Goal: Information Seeking & Learning: Learn about a topic

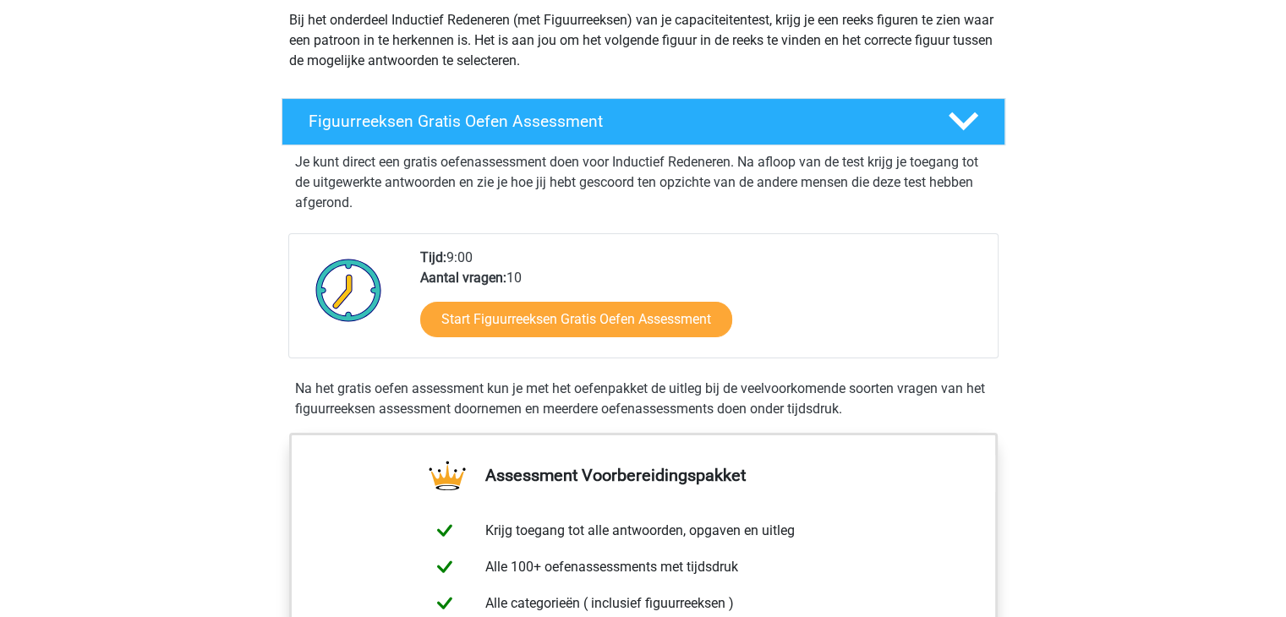
scroll to position [202, 0]
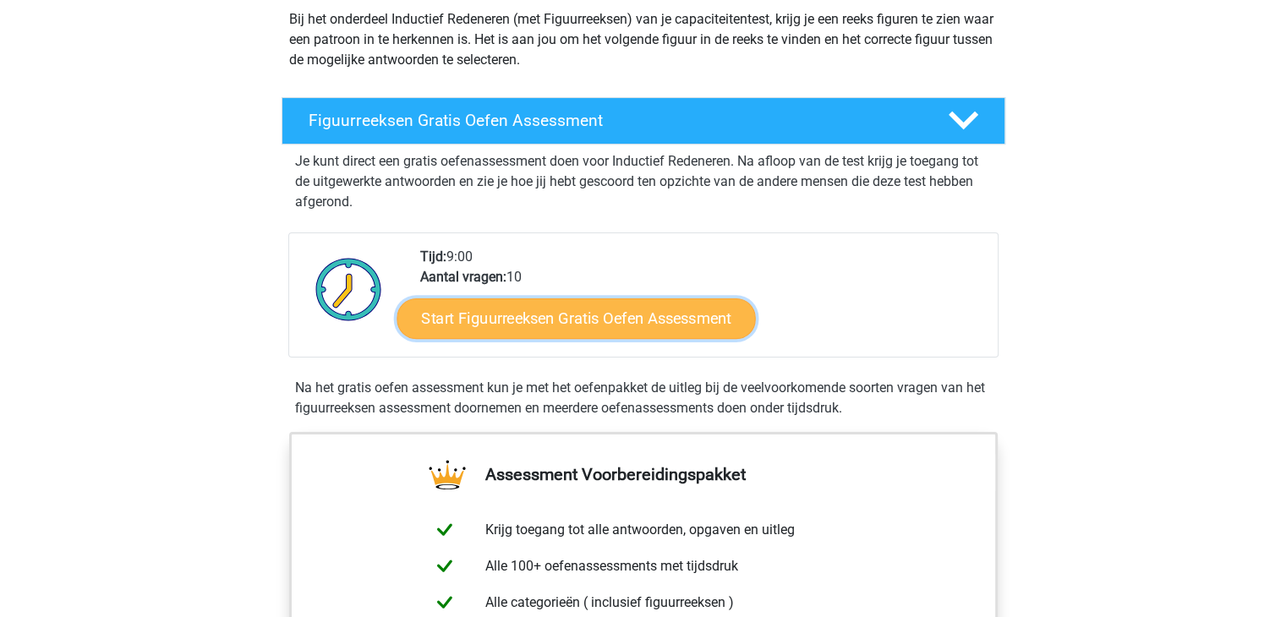
click at [636, 319] on link "Start Figuurreeksen Gratis Oefen Assessment" at bounding box center [576, 318] width 359 height 41
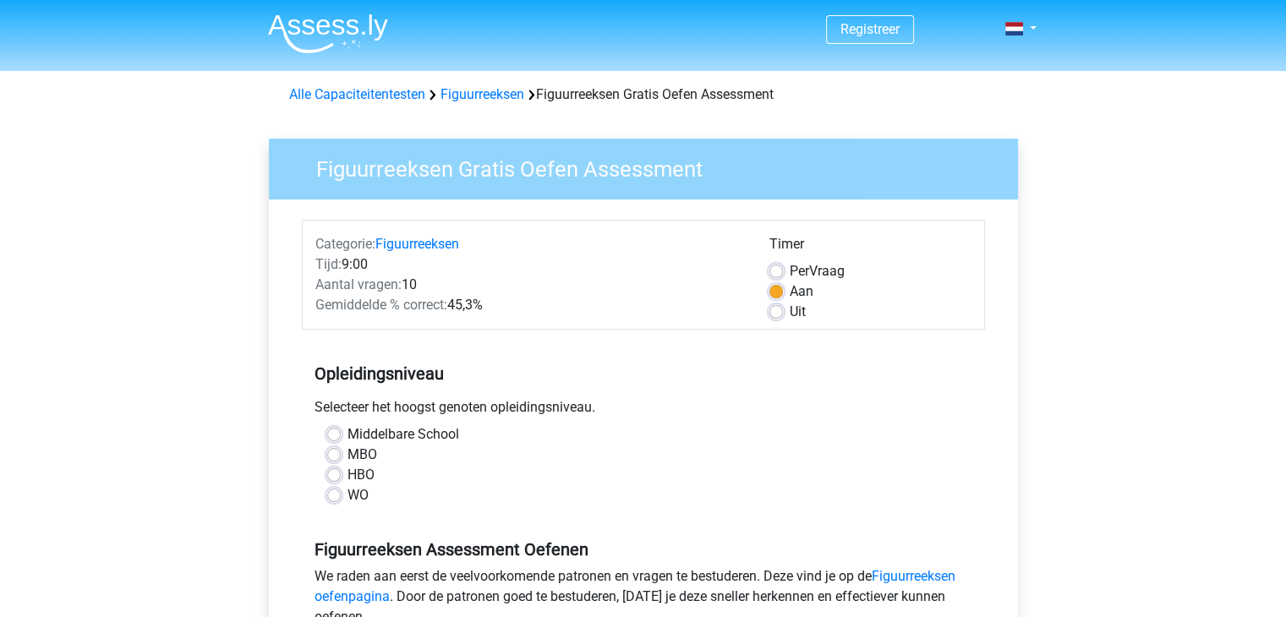
click at [348, 475] on label "HBO" at bounding box center [361, 475] width 27 height 20
click at [339, 475] on input "HBO" at bounding box center [334, 473] width 14 height 17
radio input "true"
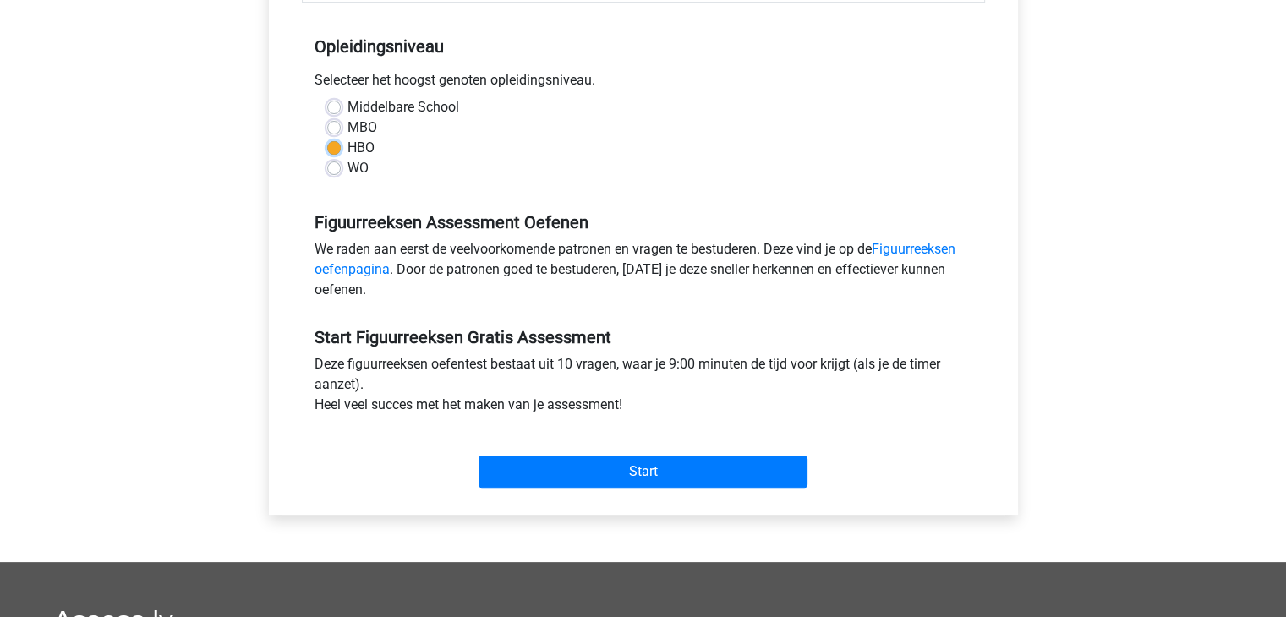
scroll to position [328, 0]
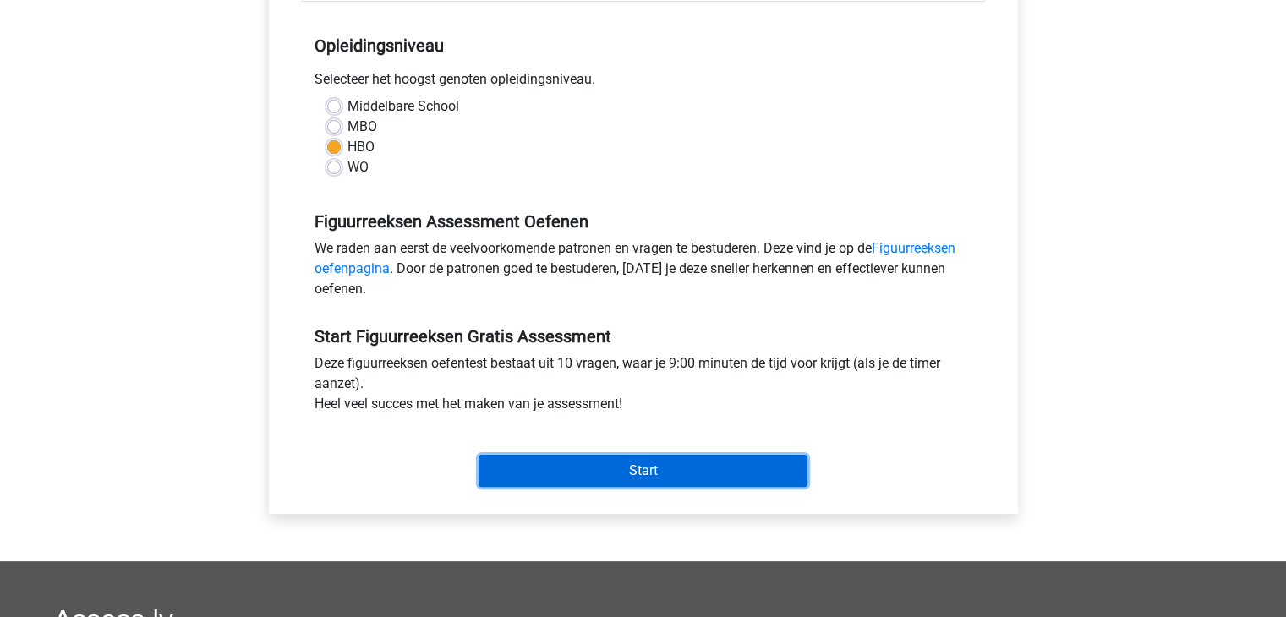
click at [589, 465] on input "Start" at bounding box center [643, 471] width 329 height 32
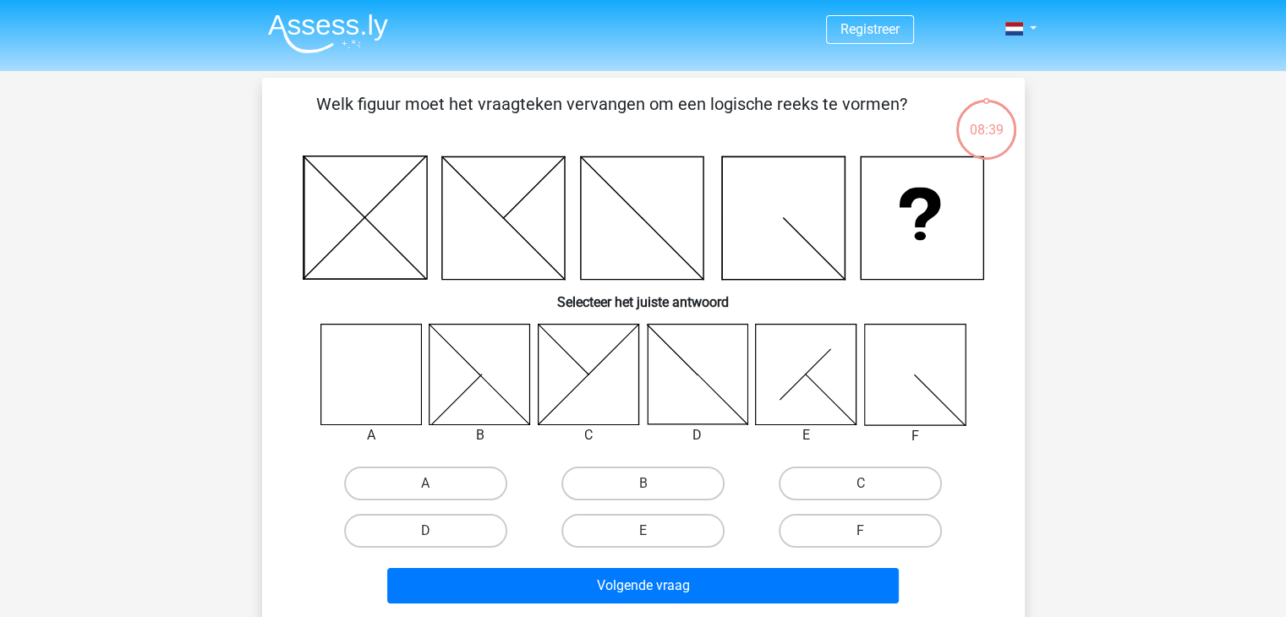
click at [433, 491] on input "A" at bounding box center [430, 489] width 11 height 11
radio input "true"
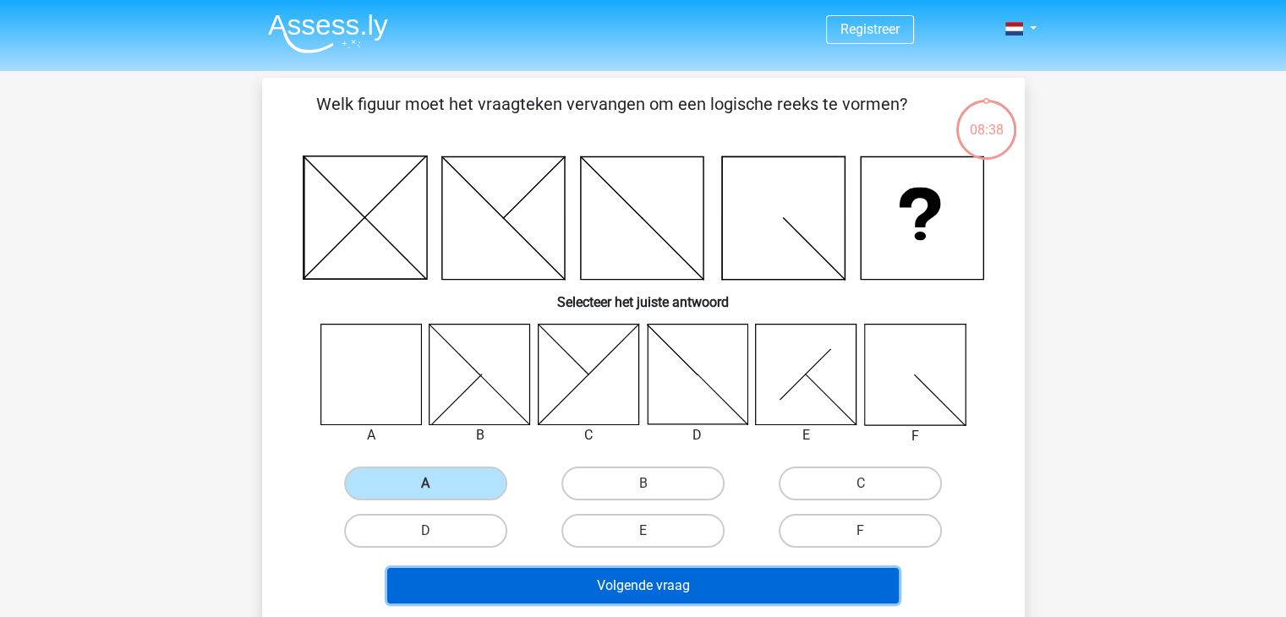
click at [589, 584] on button "Volgende vraag" at bounding box center [643, 586] width 512 height 36
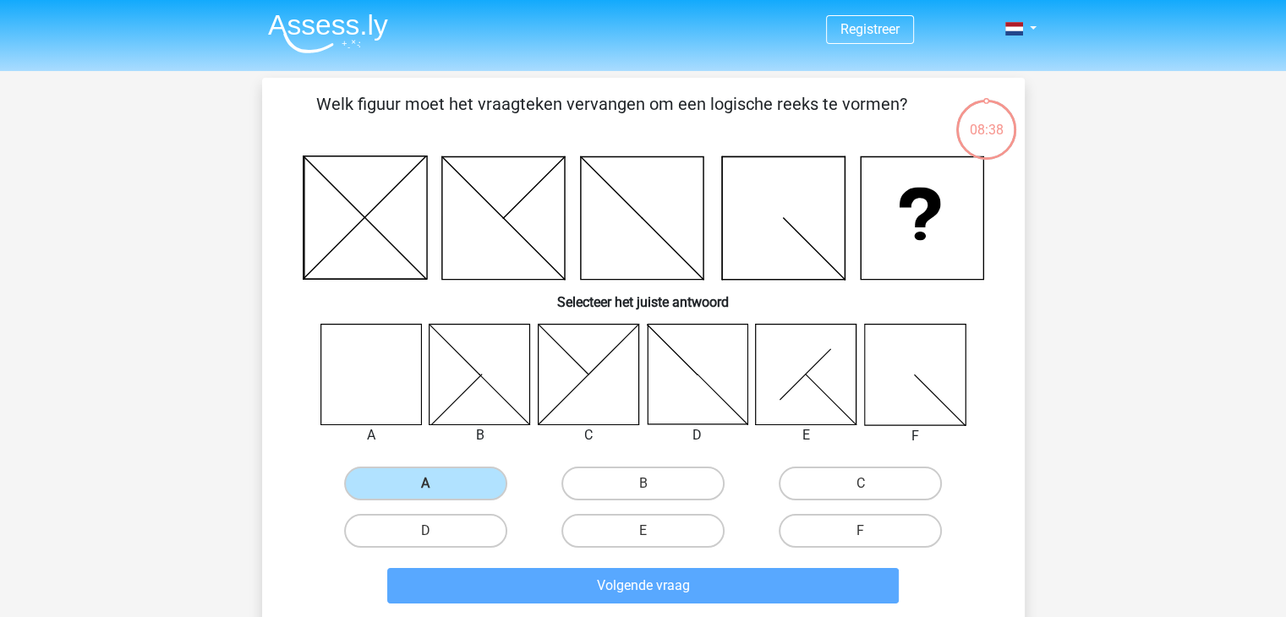
scroll to position [78, 0]
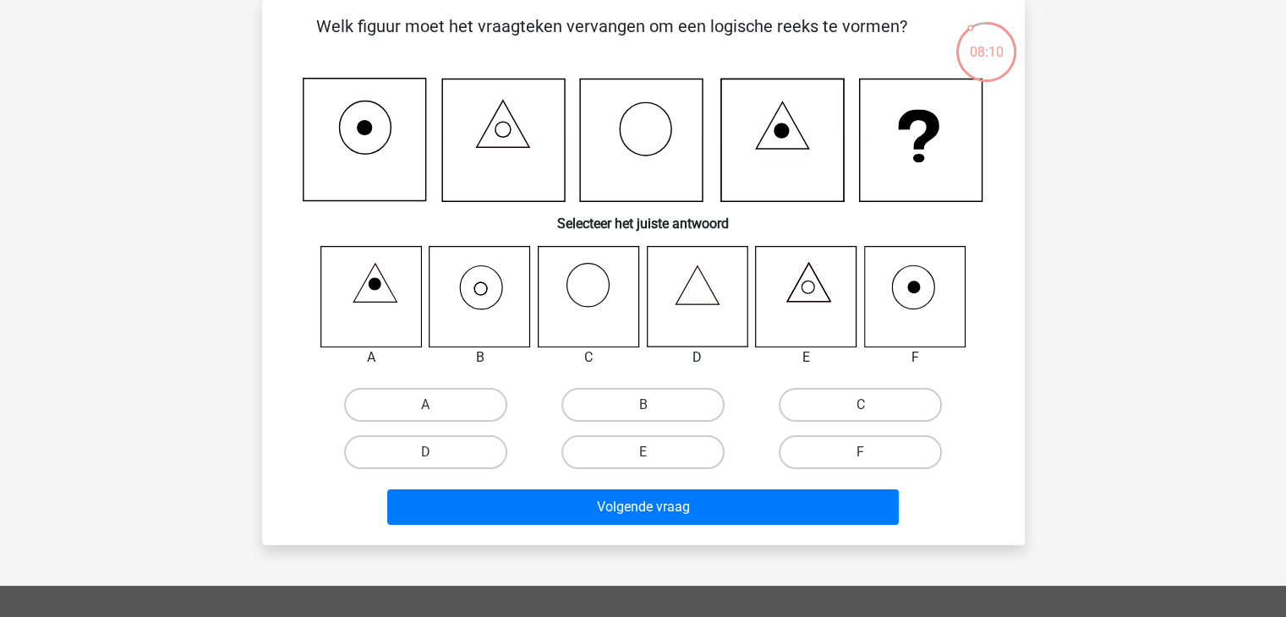
click at [472, 278] on icon at bounding box center [480, 296] width 101 height 101
click at [631, 393] on label "B" at bounding box center [643, 405] width 163 height 34
click at [643, 405] on input "B" at bounding box center [648, 410] width 11 height 11
radio input "true"
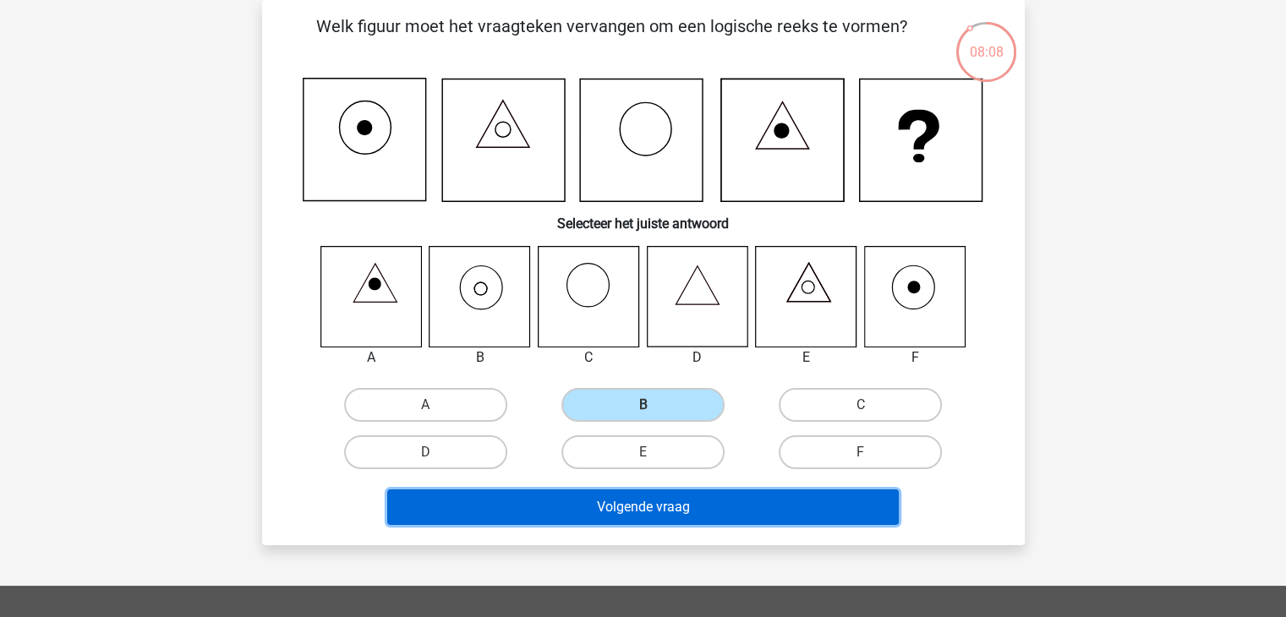
click at [672, 502] on button "Volgende vraag" at bounding box center [643, 508] width 512 height 36
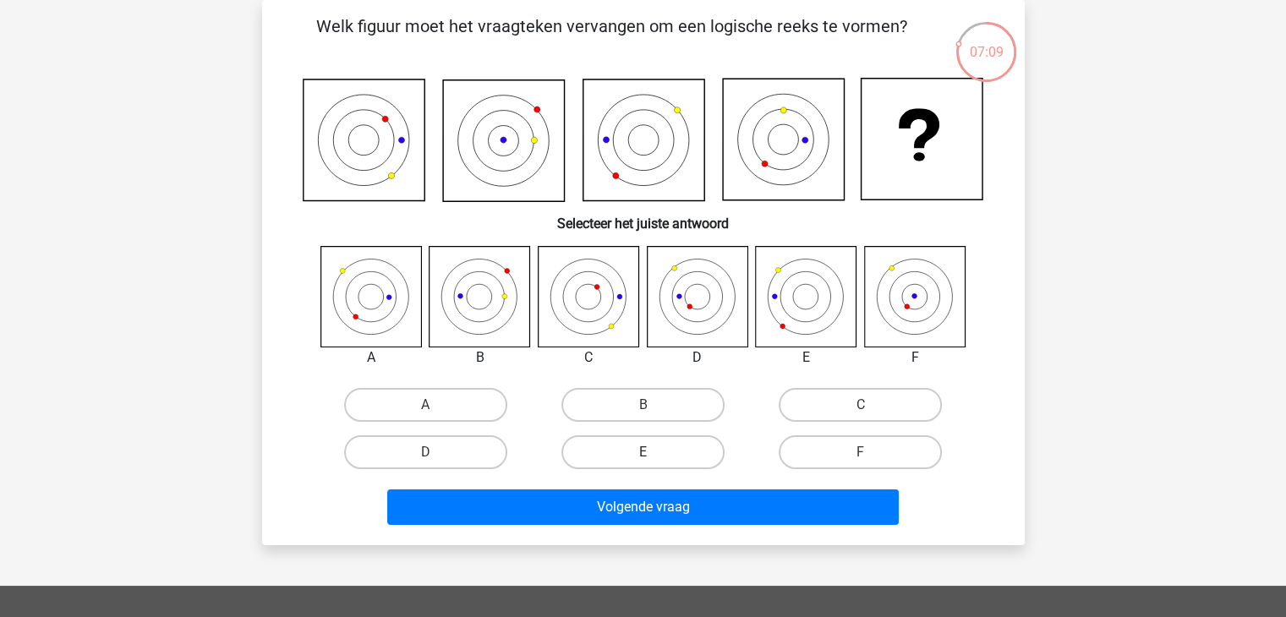
click at [638, 451] on label "E" at bounding box center [643, 453] width 163 height 34
click at [643, 452] on input "E" at bounding box center [648, 457] width 11 height 11
radio input "true"
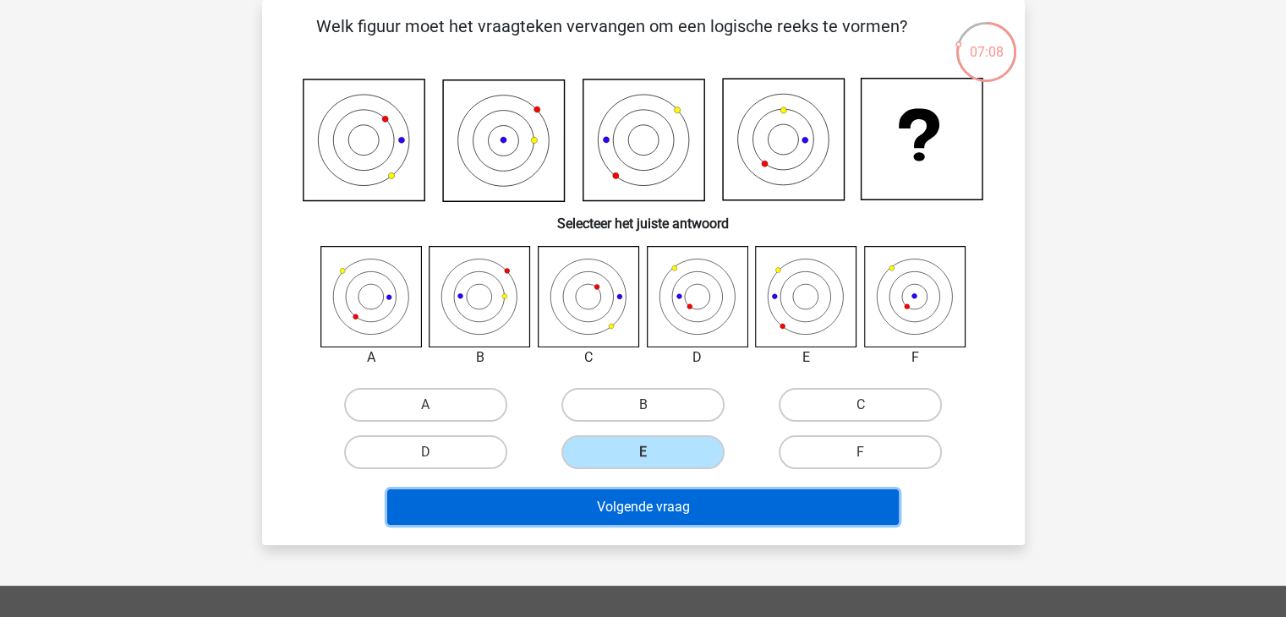
click at [660, 492] on button "Volgende vraag" at bounding box center [643, 508] width 512 height 36
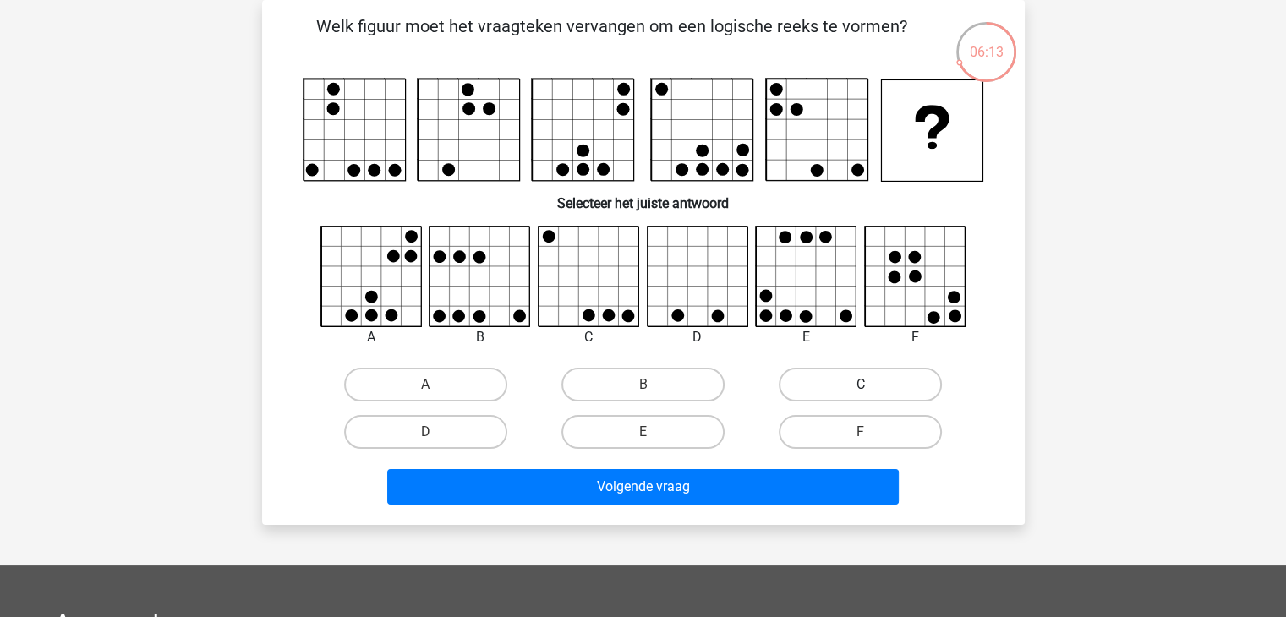
click at [856, 379] on label "C" at bounding box center [860, 385] width 163 height 34
click at [861, 385] on input "C" at bounding box center [866, 390] width 11 height 11
radio input "true"
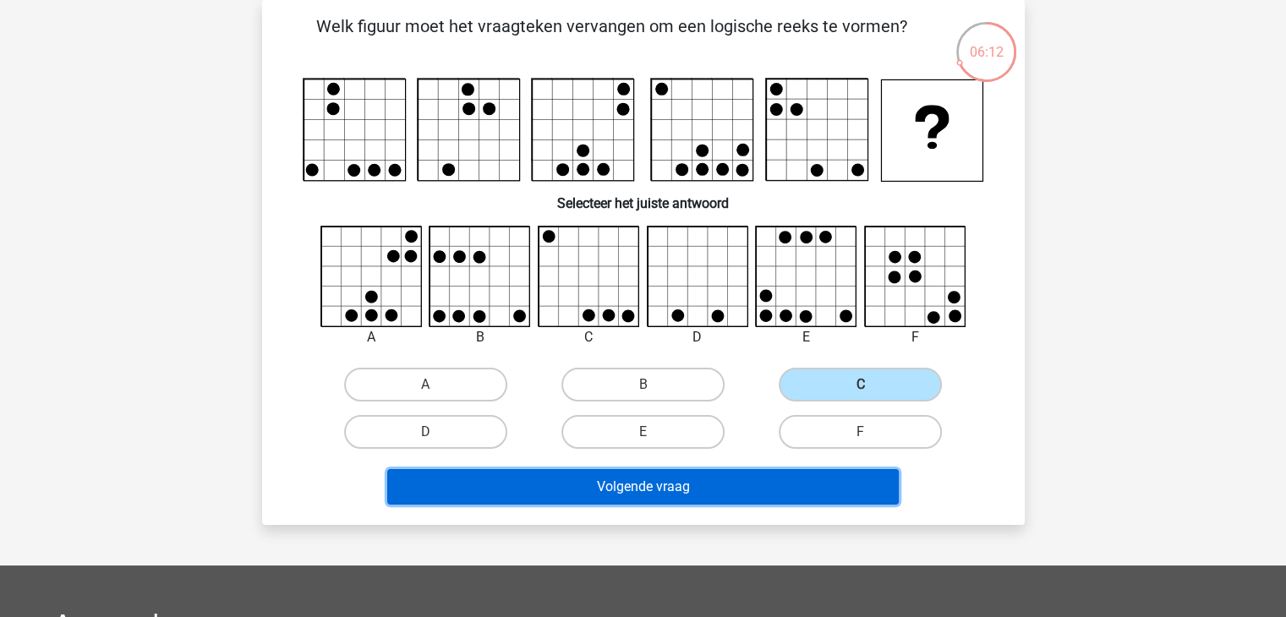
click at [707, 478] on button "Volgende vraag" at bounding box center [643, 487] width 512 height 36
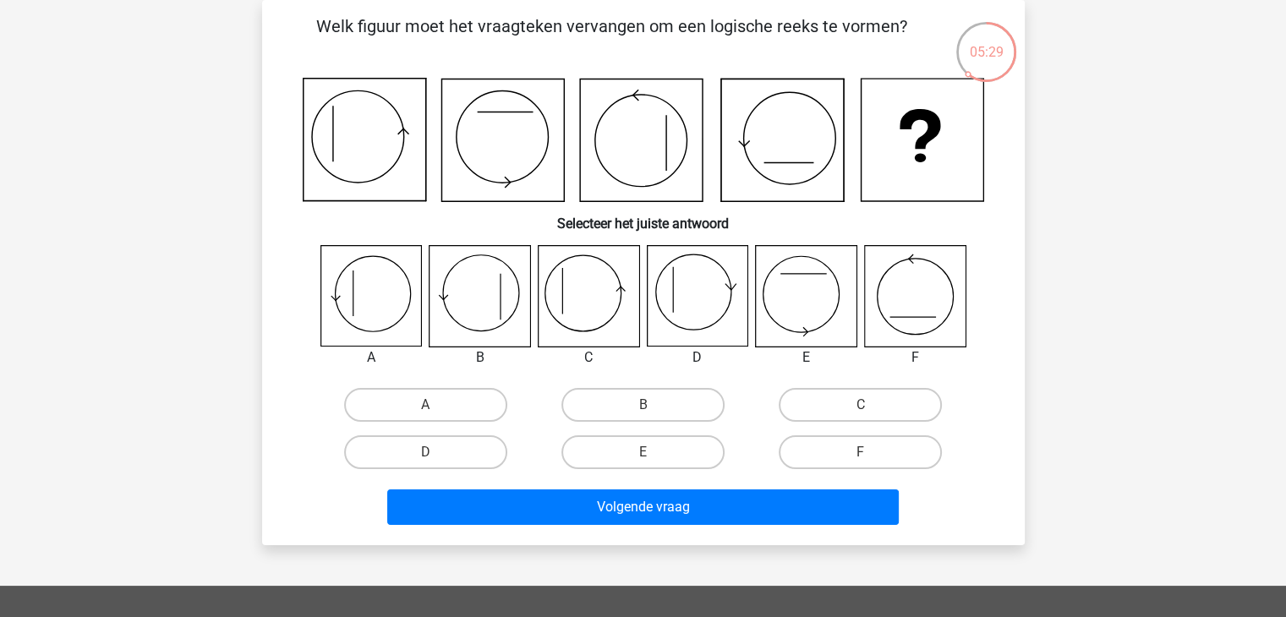
click at [587, 314] on icon at bounding box center [588, 296] width 101 height 101
click at [846, 402] on label "C" at bounding box center [860, 405] width 163 height 34
click at [861, 405] on input "C" at bounding box center [866, 410] width 11 height 11
radio input "true"
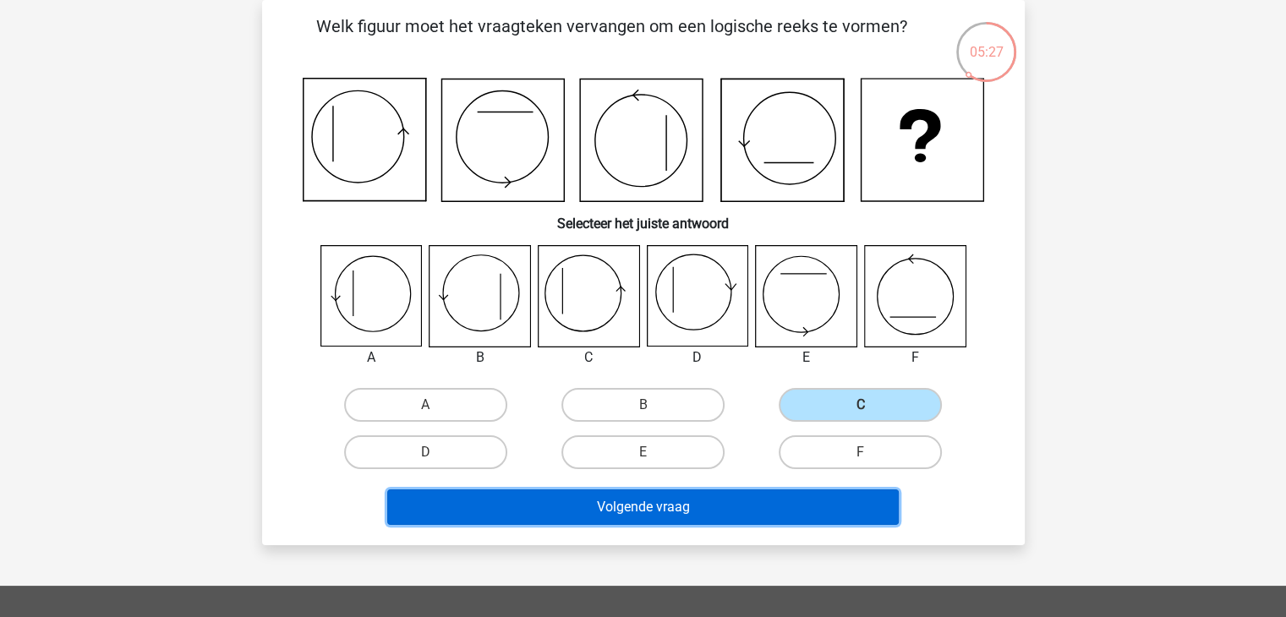
click at [671, 503] on button "Volgende vraag" at bounding box center [643, 508] width 512 height 36
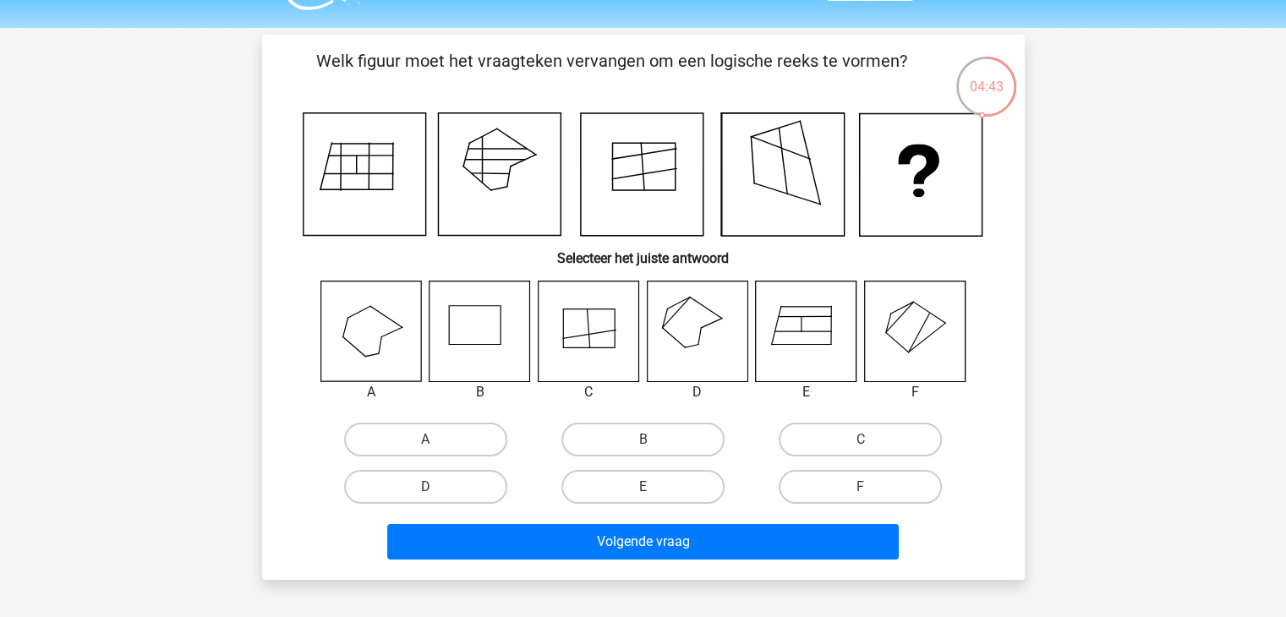
scroll to position [84, 0]
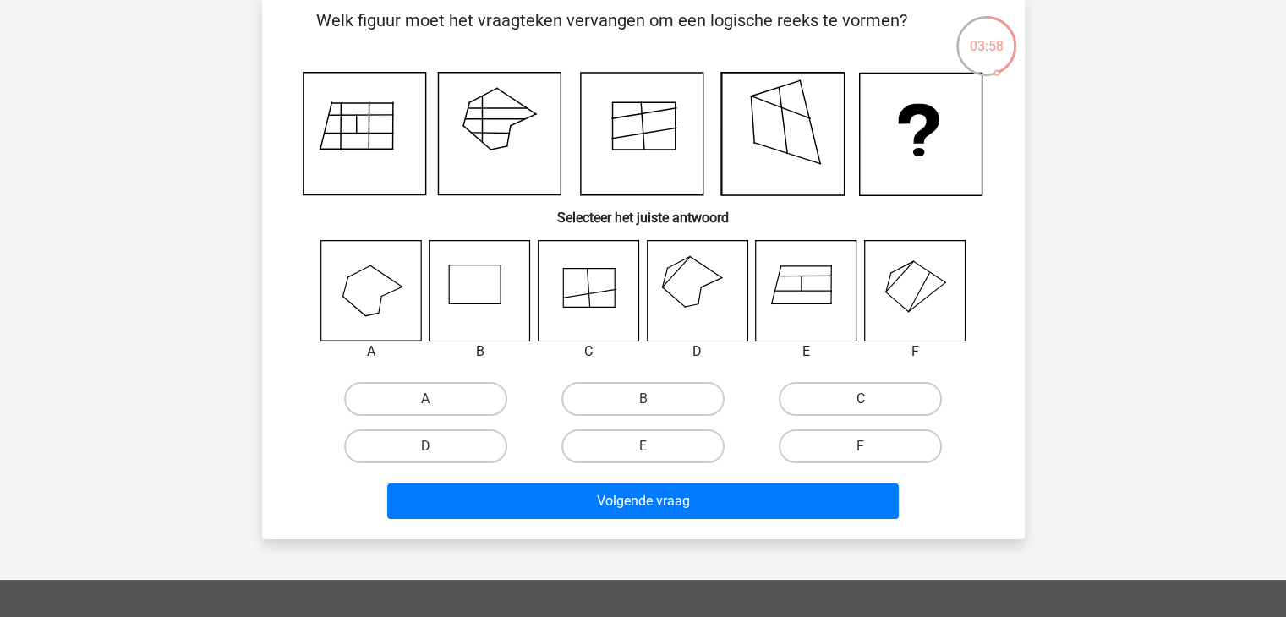
click at [839, 406] on label "C" at bounding box center [860, 399] width 163 height 34
click at [861, 406] on input "C" at bounding box center [866, 404] width 11 height 11
radio input "true"
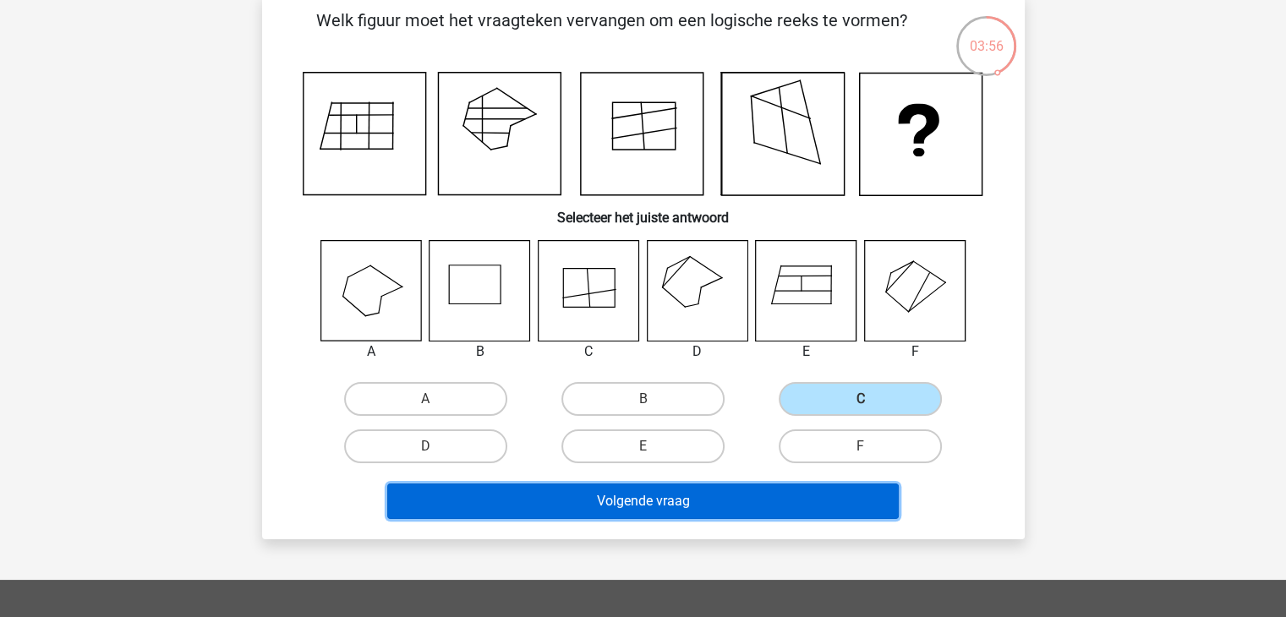
click at [705, 489] on button "Volgende vraag" at bounding box center [643, 502] width 512 height 36
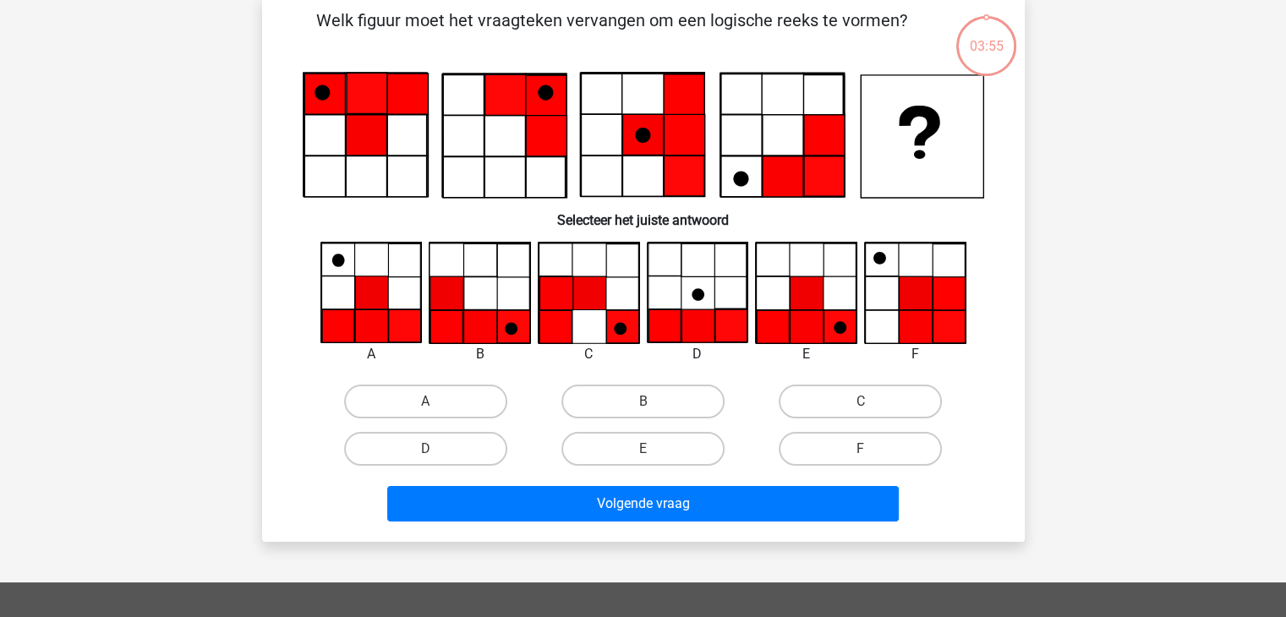
scroll to position [78, 0]
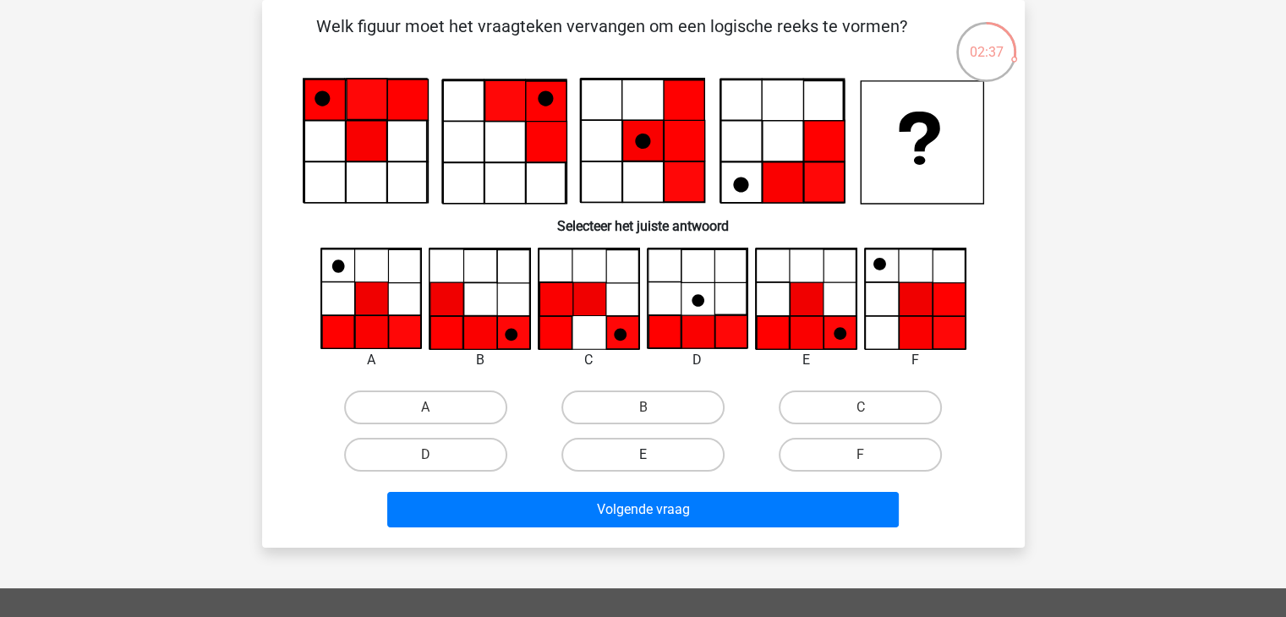
click at [679, 463] on label "E" at bounding box center [643, 455] width 163 height 34
click at [654, 463] on input "E" at bounding box center [648, 460] width 11 height 11
radio input "true"
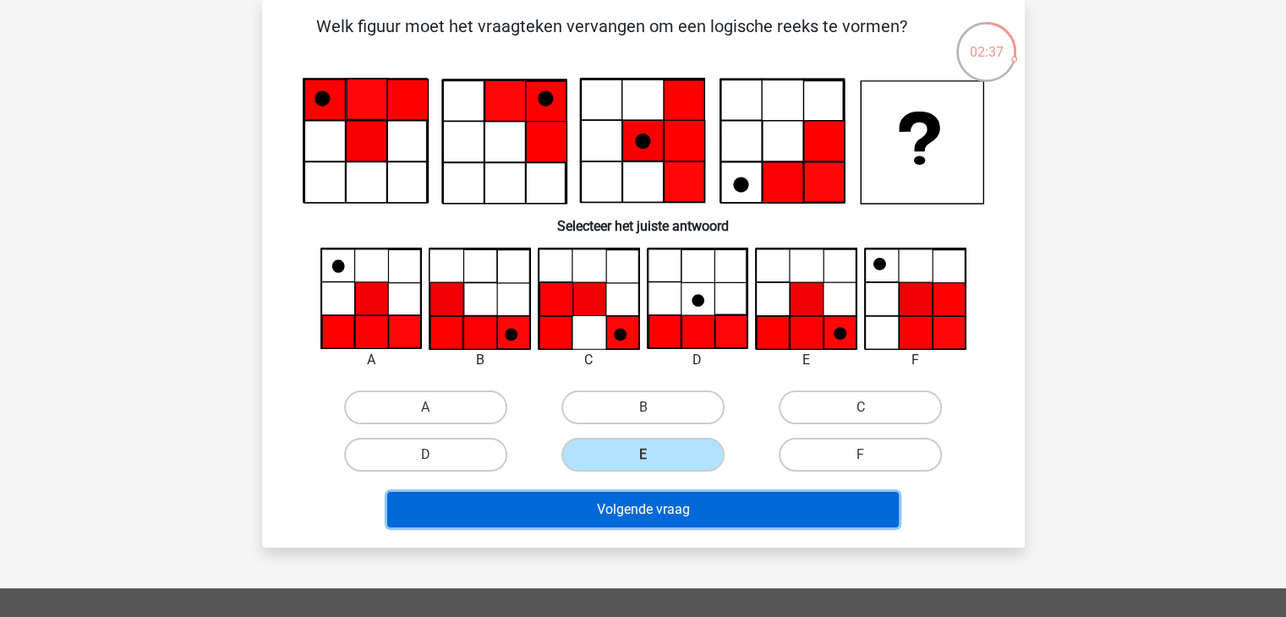
click at [707, 505] on button "Volgende vraag" at bounding box center [643, 510] width 512 height 36
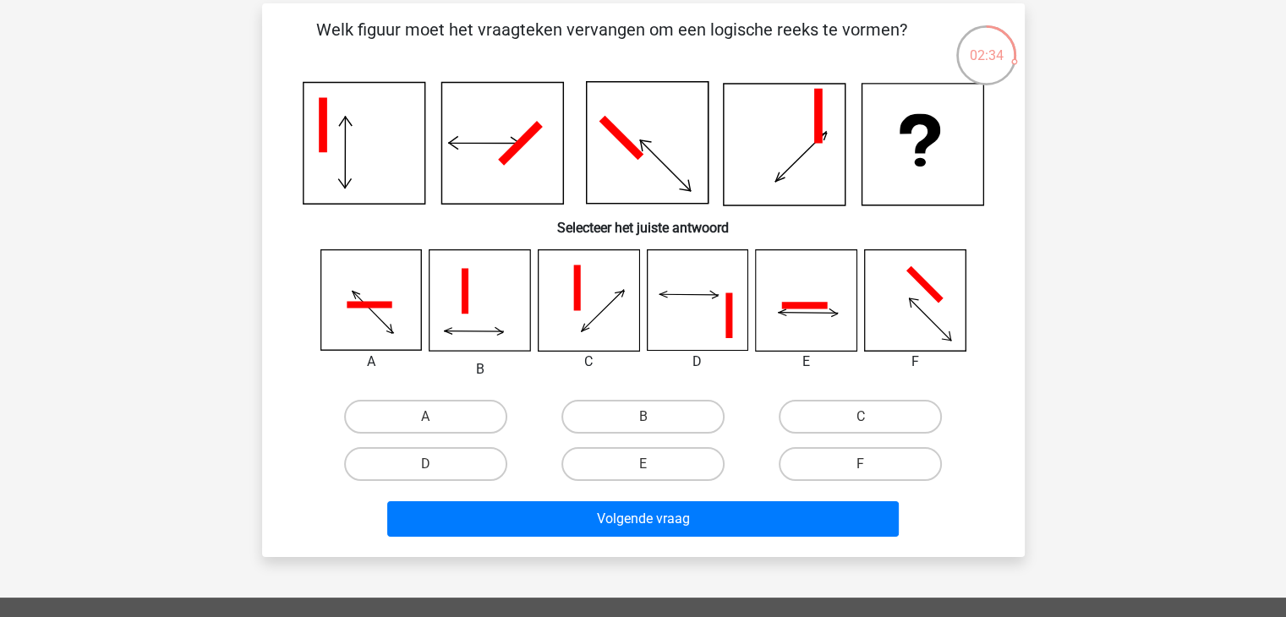
scroll to position [61, 0]
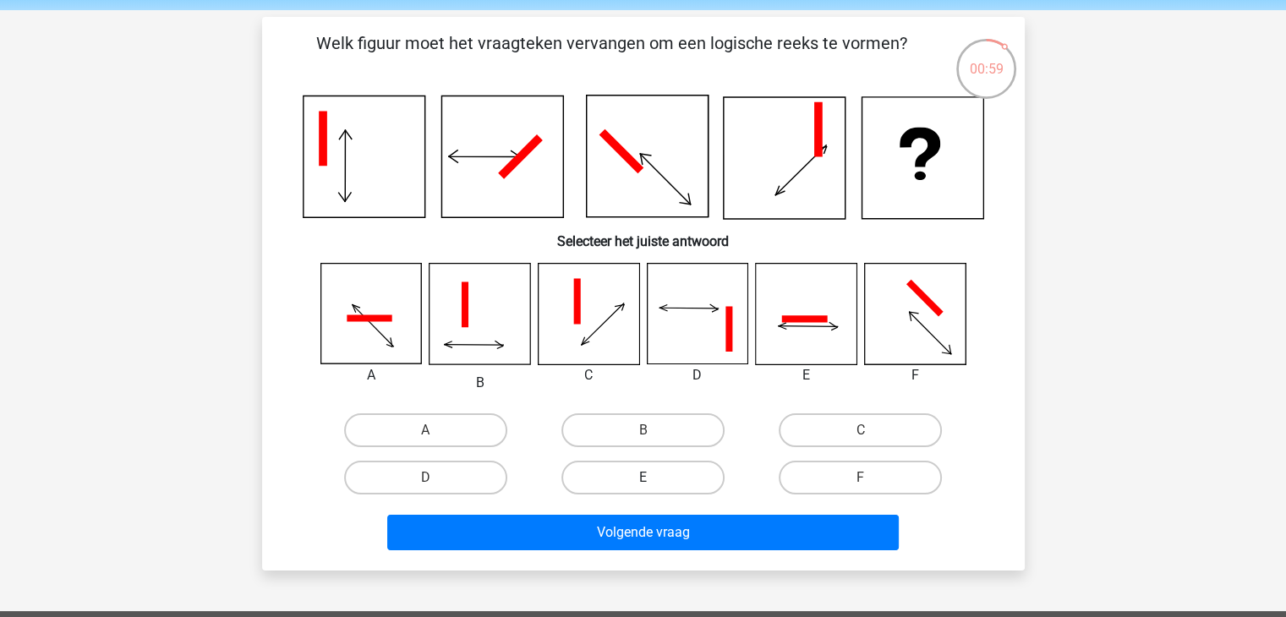
click at [677, 477] on label "E" at bounding box center [643, 478] width 163 height 34
click at [654, 478] on input "E" at bounding box center [648, 483] width 11 height 11
radio input "true"
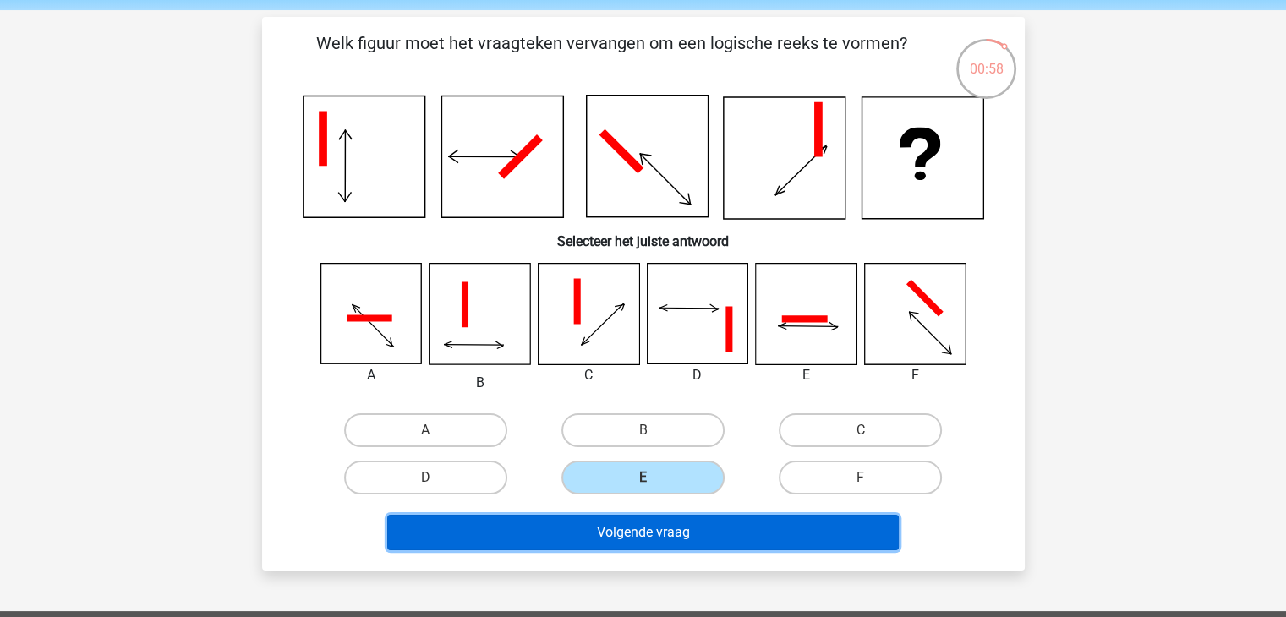
click at [707, 521] on button "Volgende vraag" at bounding box center [643, 533] width 512 height 36
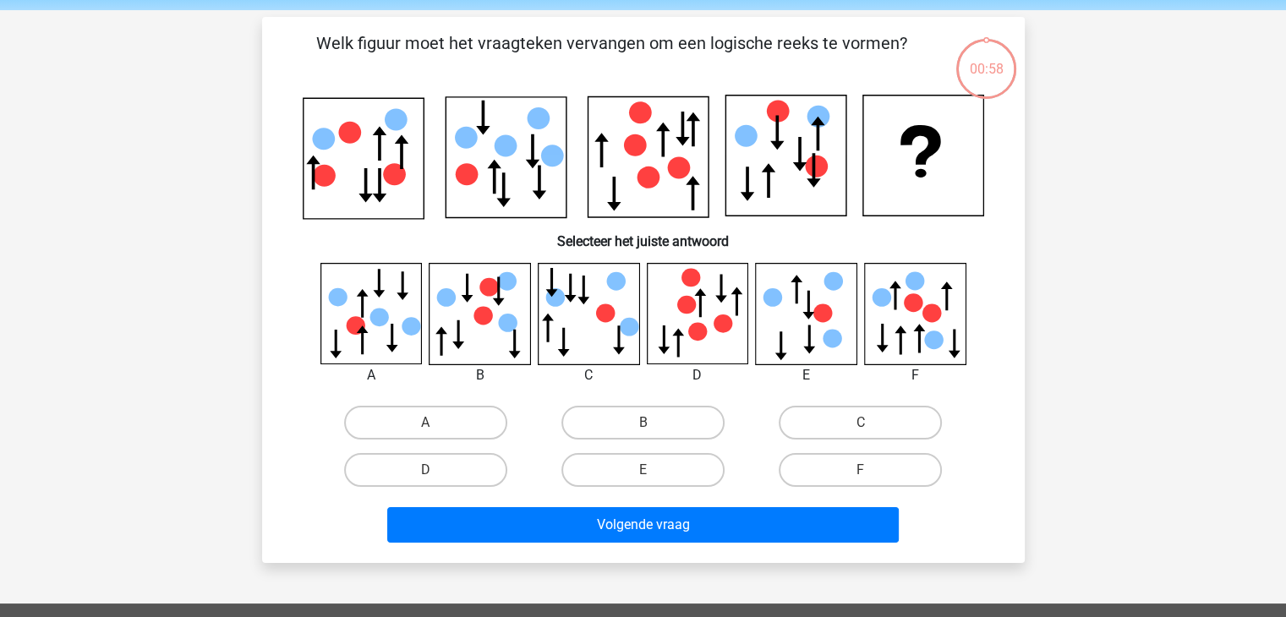
scroll to position [78, 0]
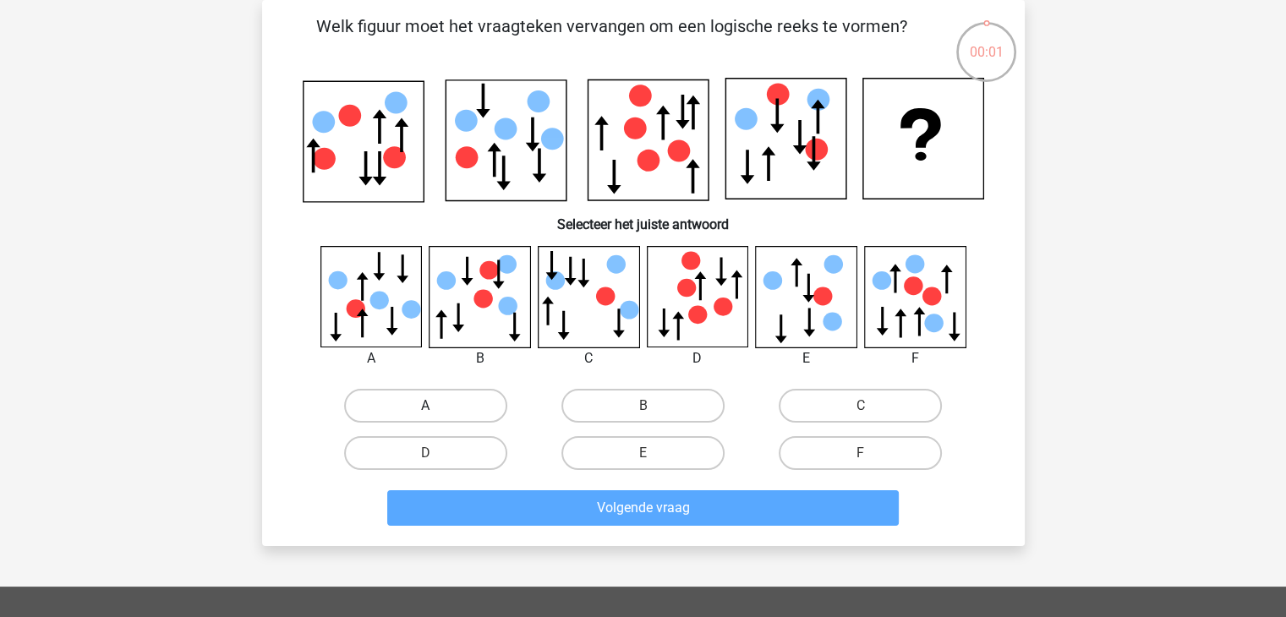
click at [447, 406] on label "A" at bounding box center [425, 406] width 163 height 34
click at [436, 406] on input "A" at bounding box center [430, 411] width 11 height 11
radio input "true"
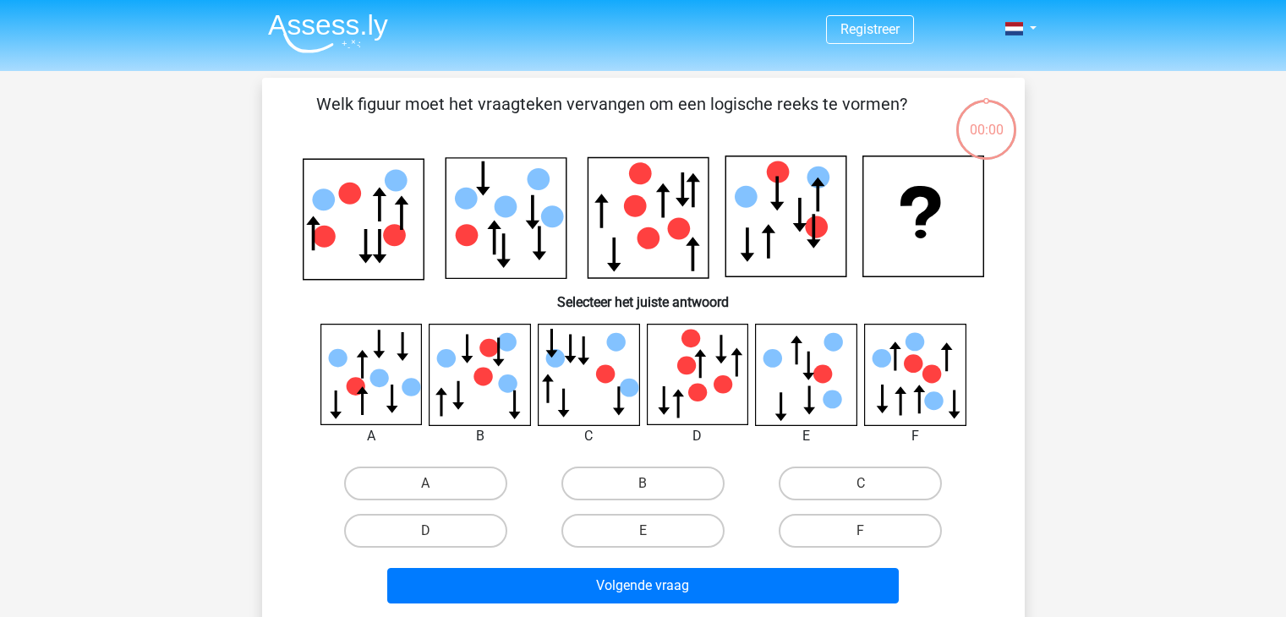
scroll to position [78, 0]
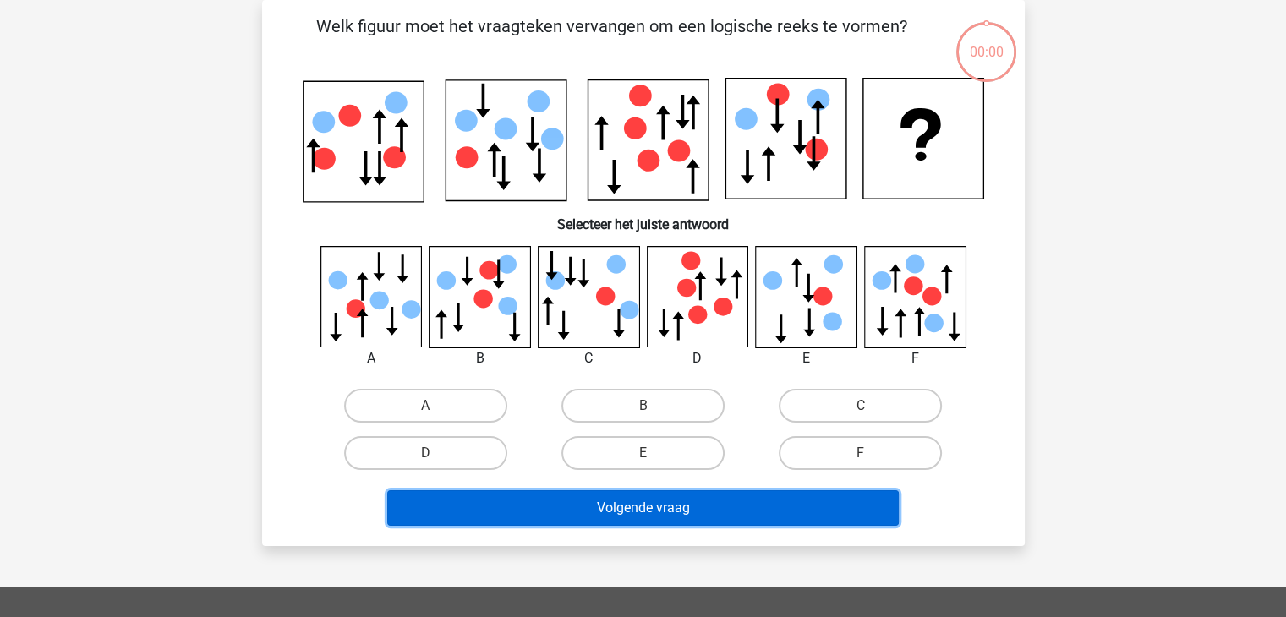
click at [554, 502] on button "Volgende vraag" at bounding box center [643, 509] width 512 height 36
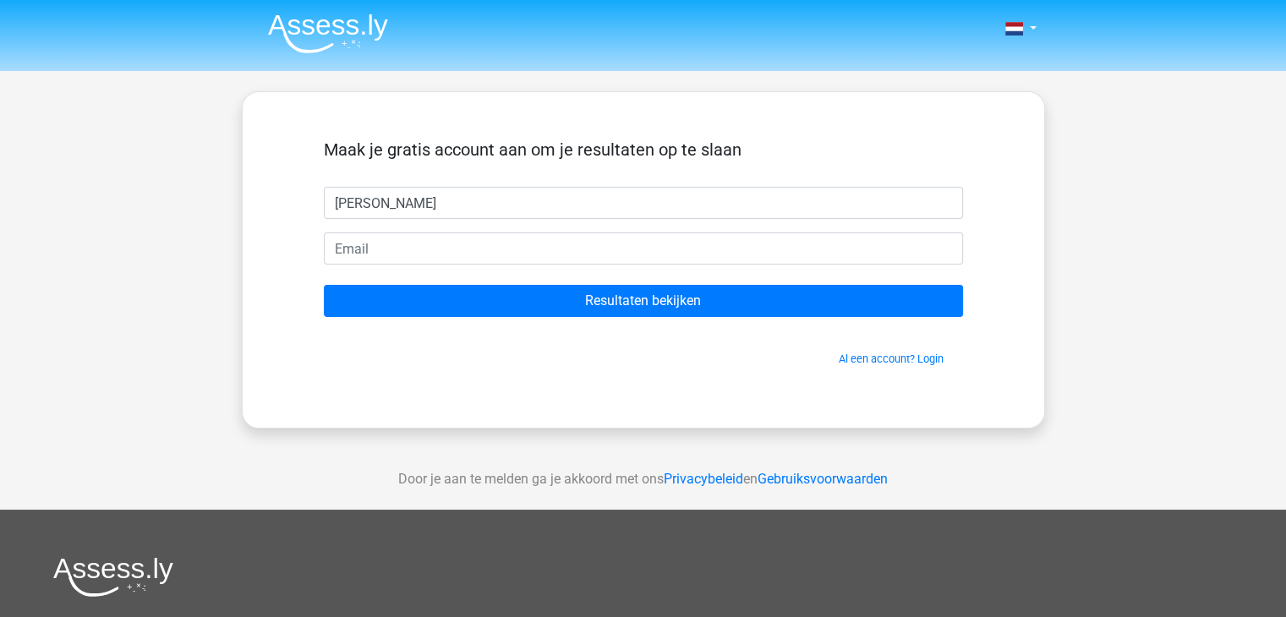
type input "[PERSON_NAME]"
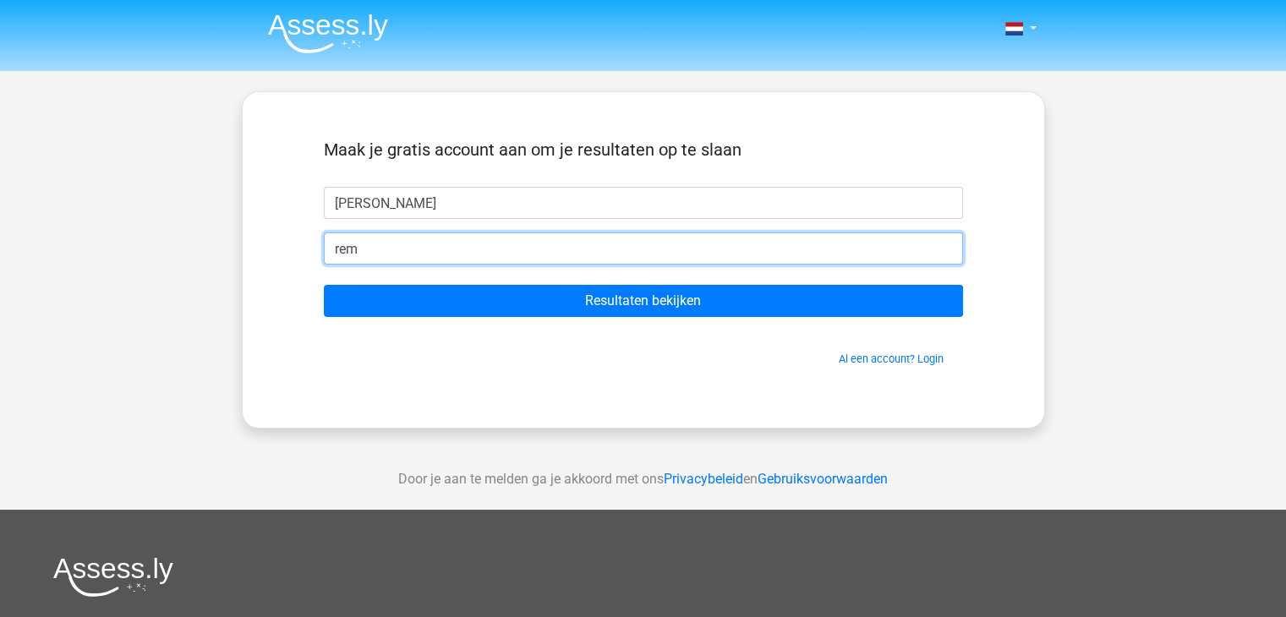
type input "[EMAIL_ADDRESS][DOMAIN_NAME]"
click at [324, 285] on input "Resultaten bekijken" at bounding box center [643, 301] width 639 height 32
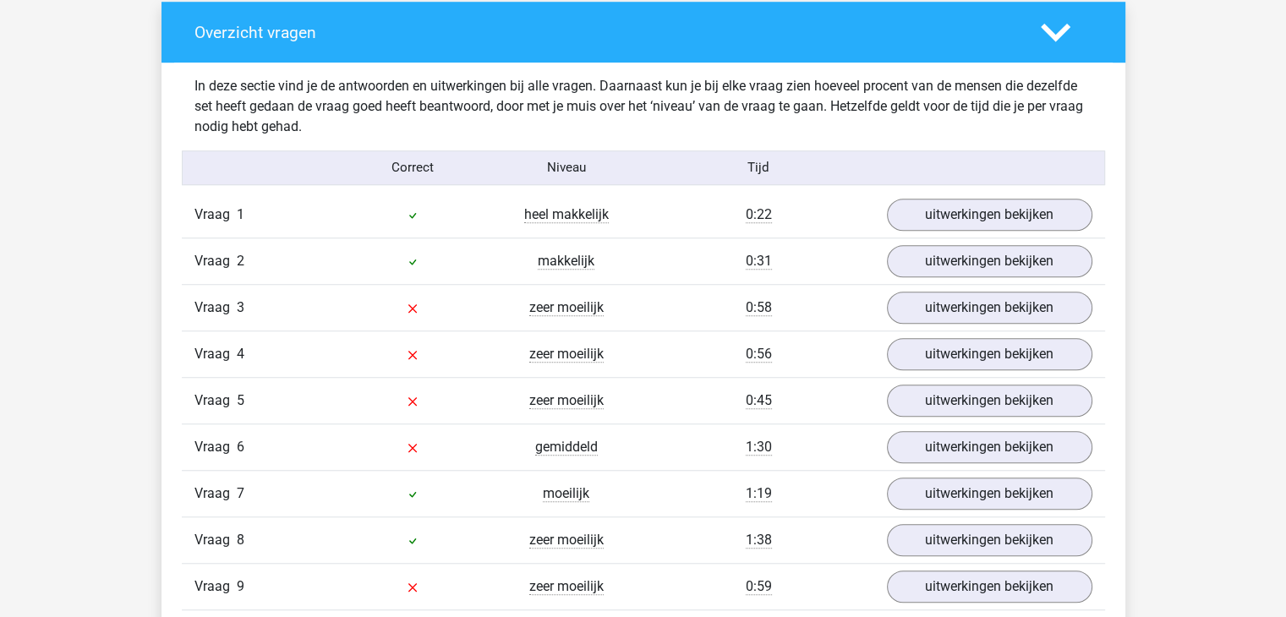
scroll to position [1416, 0]
